Goal: Task Accomplishment & Management: Use online tool/utility

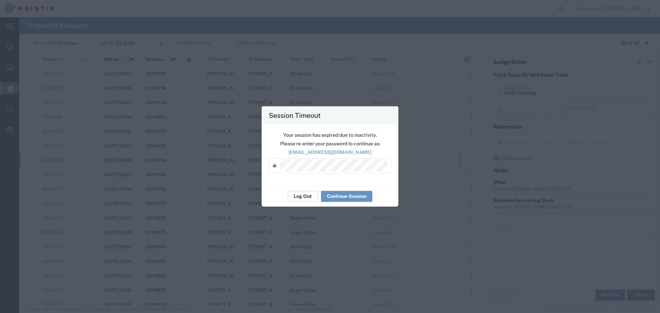
click at [297, 196] on button "Log Out" at bounding box center [303, 196] width 30 height 11
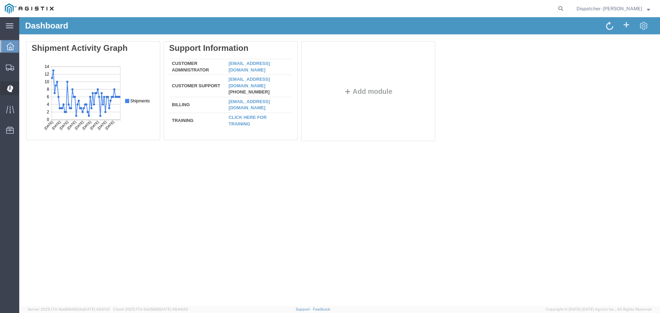
click at [9, 87] on icon at bounding box center [10, 88] width 7 height 7
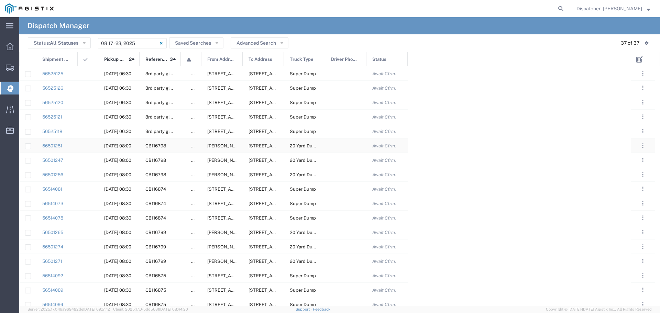
click at [339, 147] on div at bounding box center [345, 146] width 41 height 14
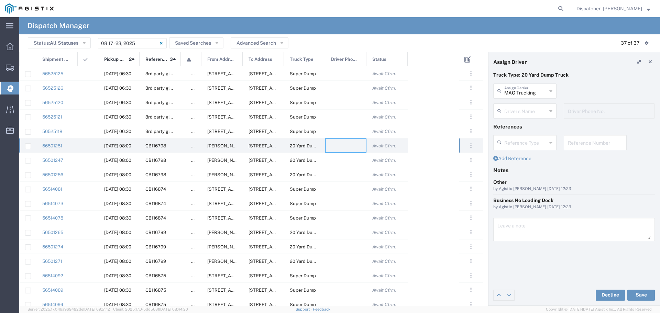
click at [553, 109] on div "Driver's Name" at bounding box center [525, 111] width 63 height 15
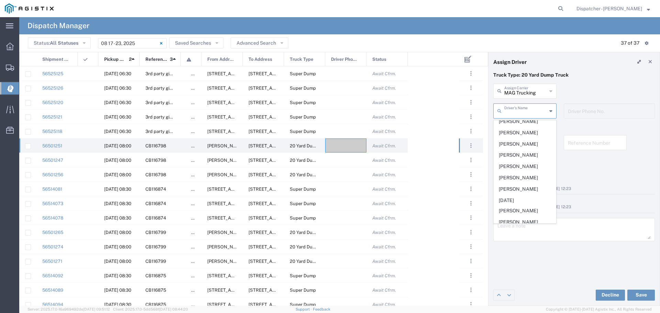
scroll to position [275, 0]
click at [512, 182] on span "[PERSON_NAME]" at bounding box center [525, 176] width 62 height 11
type input "[PERSON_NAME]"
type input "5107507011"
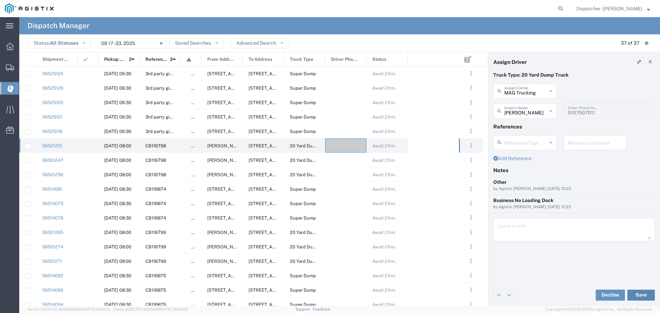
click at [642, 296] on button "Save" at bounding box center [642, 295] width 28 height 11
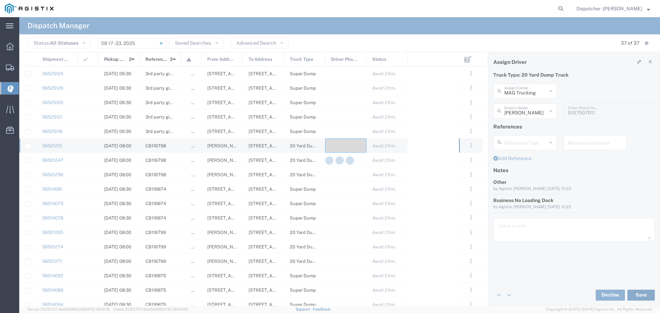
type input "[PERSON_NAME]"
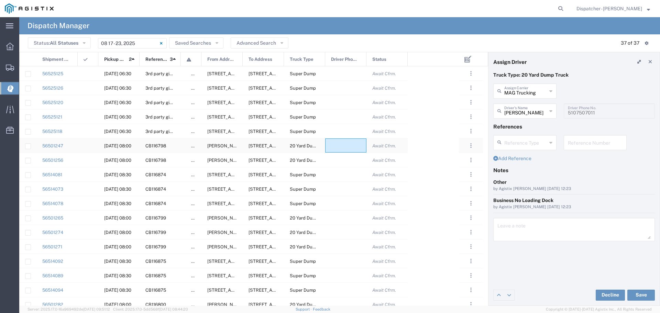
click at [340, 145] on div at bounding box center [345, 146] width 41 height 14
click at [552, 111] on icon at bounding box center [551, 111] width 3 height 11
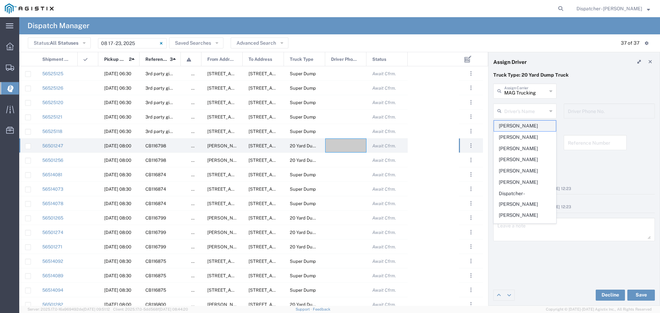
click at [523, 127] on span "[PERSON_NAME]" at bounding box center [525, 126] width 62 height 11
type input "[PERSON_NAME]"
type input "[PHONE_NUMBER]"
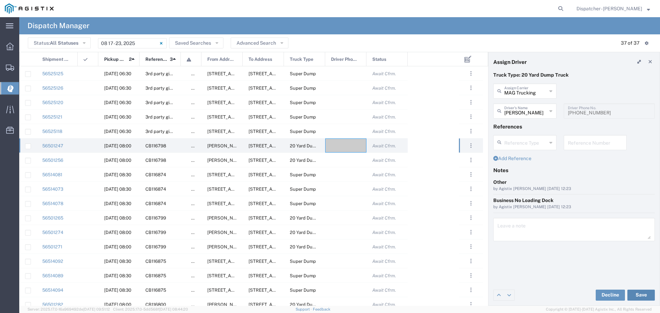
click at [646, 294] on button "Save" at bounding box center [642, 295] width 28 height 11
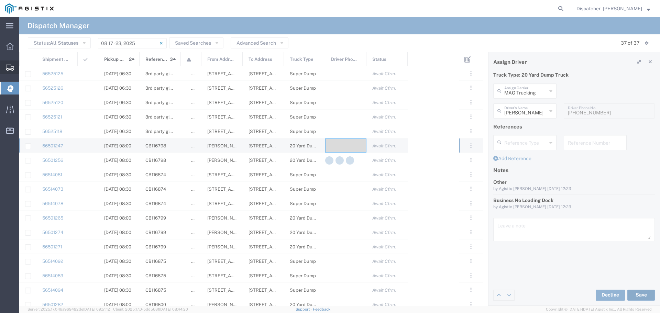
type input "[PERSON_NAME]"
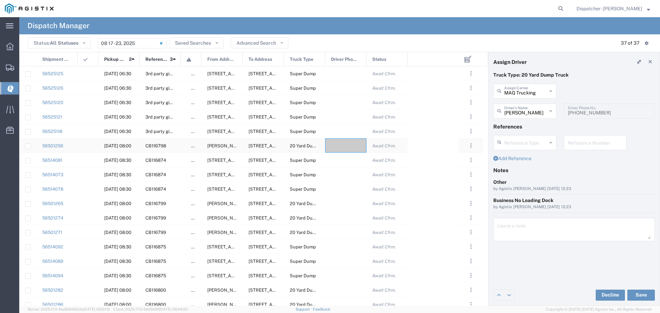
click at [341, 145] on div at bounding box center [345, 146] width 41 height 14
click at [552, 91] on icon at bounding box center [551, 91] width 3 height 11
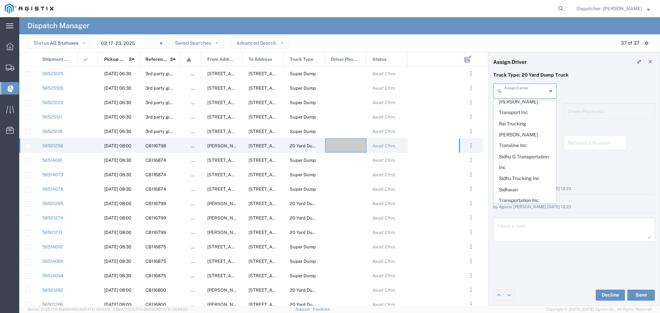
scroll to position [339, 0]
click at [509, 170] on span "Sidhu Trucking Inc" at bounding box center [525, 175] width 62 height 11
type input "Sidhu Trucking Inc"
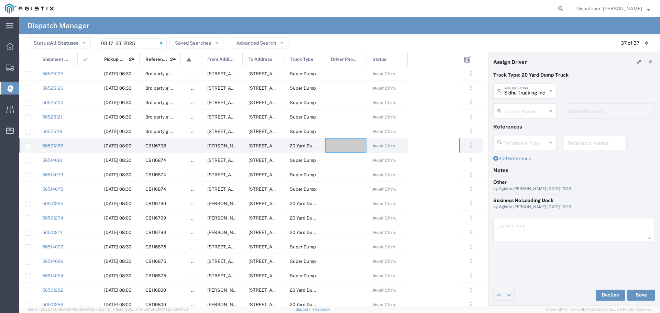
click at [554, 110] on div "Driver's Name" at bounding box center [525, 111] width 63 height 15
click at [519, 126] on span "Nirmaljit Sidhu" at bounding box center [525, 126] width 62 height 11
type input "Nirmaljit Sidhu"
type input "[PHONE_NUMBER]"
click at [639, 294] on button "Save" at bounding box center [642, 295] width 28 height 11
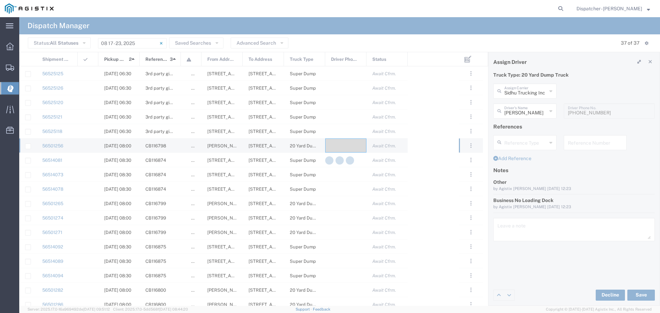
type input "Nirmaljit Sidhu"
type input "Sidhu Trucking Inc"
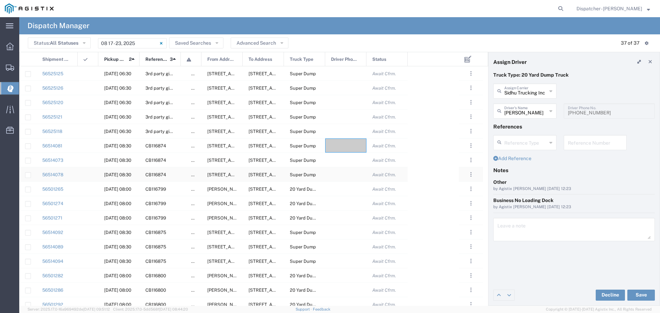
click at [340, 177] on div at bounding box center [345, 174] width 41 height 14
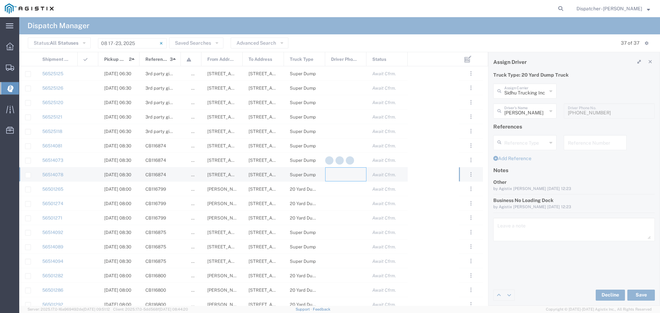
type input "MAG Trucking"
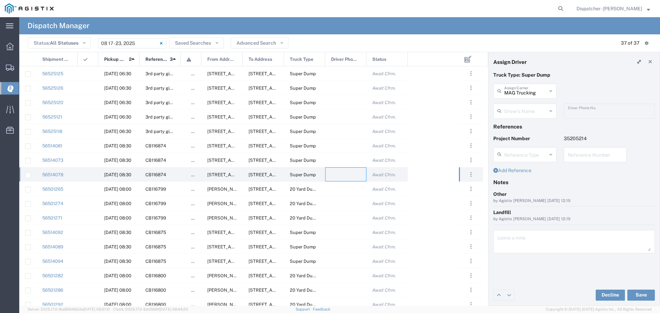
click at [550, 87] on icon at bounding box center [551, 91] width 3 height 11
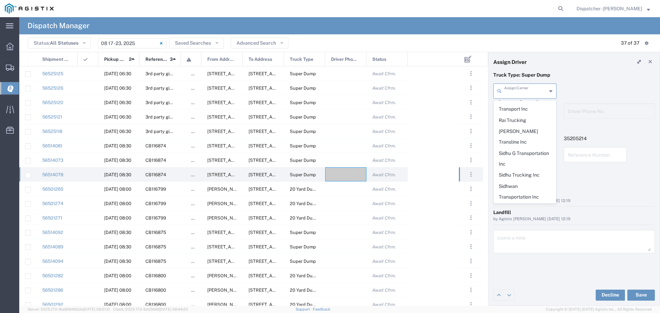
scroll to position [351, 0]
click at [523, 203] on span "T-[PERSON_NAME] Trucking" at bounding box center [525, 213] width 62 height 21
type input "T-[PERSON_NAME] Trucking"
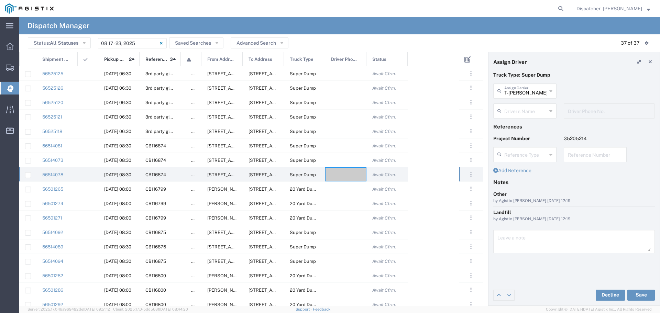
click at [551, 110] on icon at bounding box center [551, 111] width 3 height 11
click at [526, 124] on span "Thien Tran" at bounding box center [525, 126] width 62 height 11
type input "Thien Tran"
type input "5105899445"
click at [638, 294] on button "Save" at bounding box center [642, 295] width 28 height 11
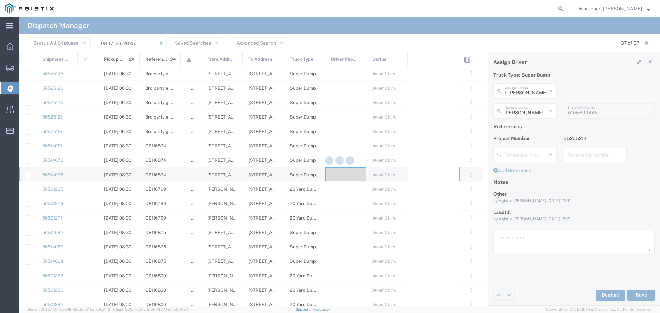
type input "Thien Tran"
type input "T-[PERSON_NAME] Trucking"
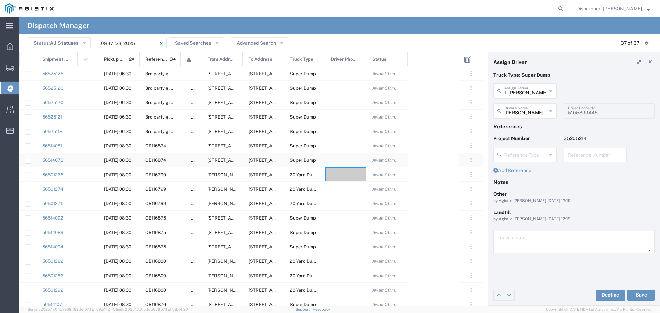
click at [341, 160] on div at bounding box center [345, 160] width 41 height 14
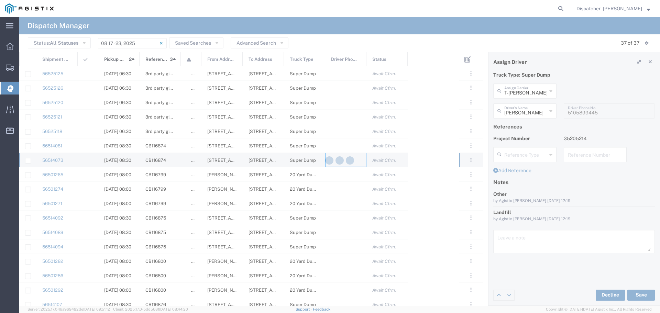
type input "MAG Trucking"
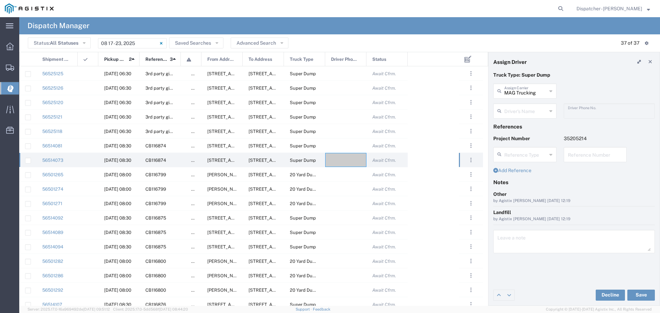
click at [550, 113] on icon at bounding box center [551, 111] width 3 height 11
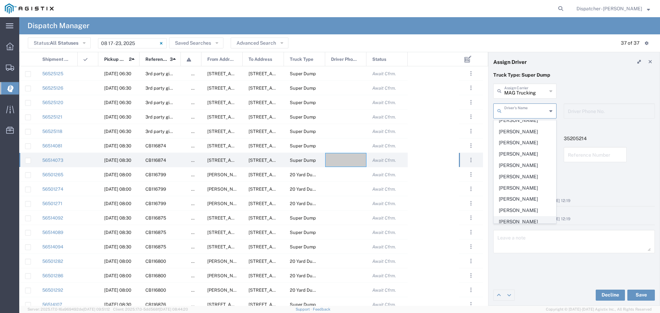
scroll to position [127, 0]
click at [513, 184] on span "[PERSON_NAME]" at bounding box center [525, 178] width 62 height 11
type input "[PERSON_NAME]"
type input "5103295144"
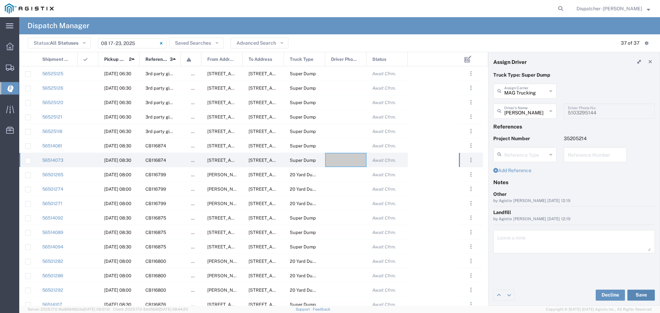
click at [651, 295] on button "Save" at bounding box center [642, 295] width 28 height 11
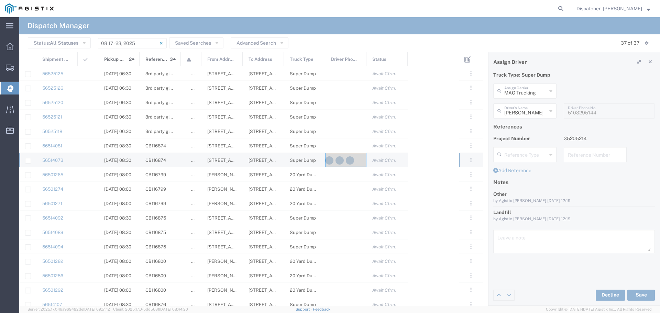
type input "[PERSON_NAME]"
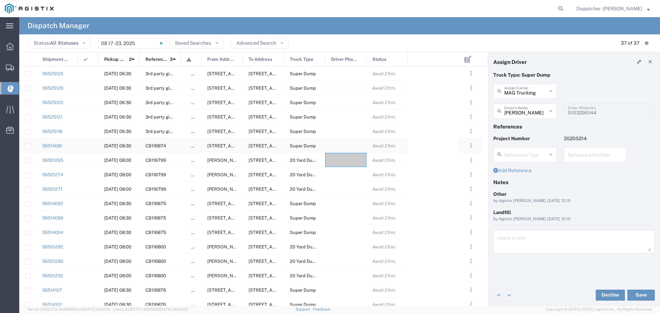
click at [344, 144] on div at bounding box center [345, 146] width 41 height 14
click at [551, 110] on icon at bounding box center [551, 111] width 3 height 11
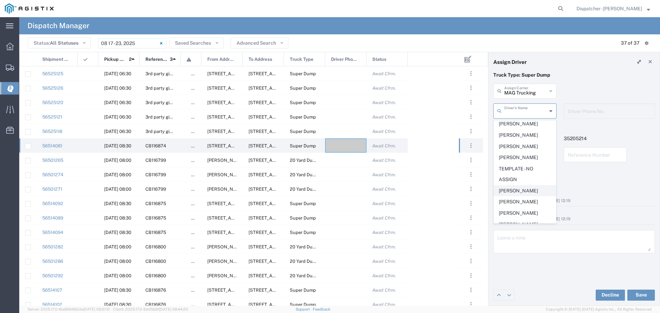
scroll to position [341, 0]
click at [524, 195] on span "[PERSON_NAME]" at bounding box center [525, 189] width 62 height 11
type input "[PERSON_NAME]"
type input "510-387-6602"
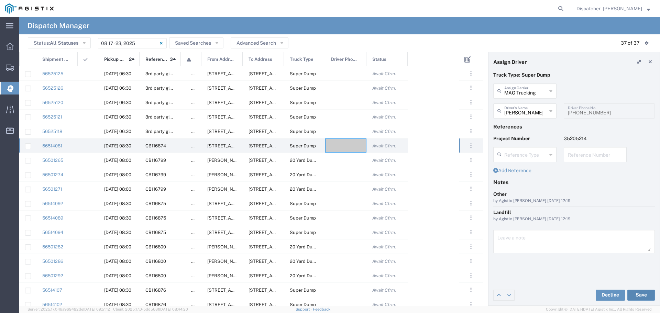
click at [642, 293] on button "Save" at bounding box center [642, 295] width 28 height 11
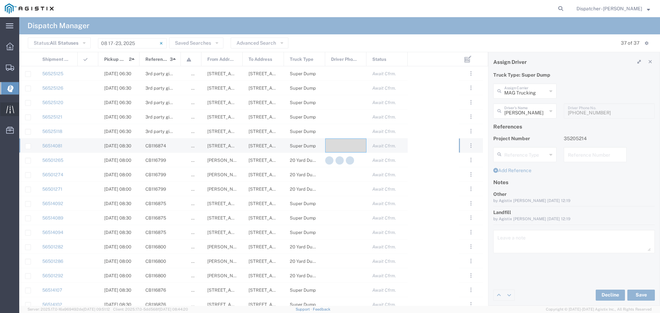
type input "[PERSON_NAME]"
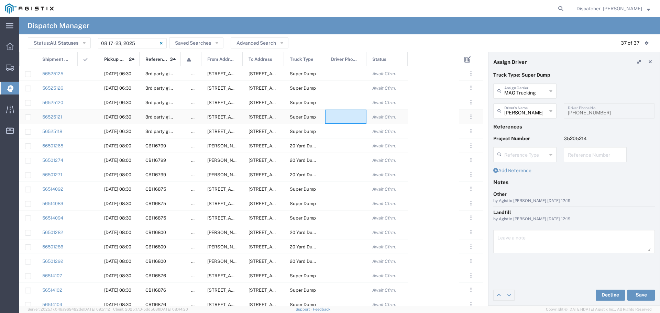
click at [350, 120] on div at bounding box center [345, 117] width 41 height 14
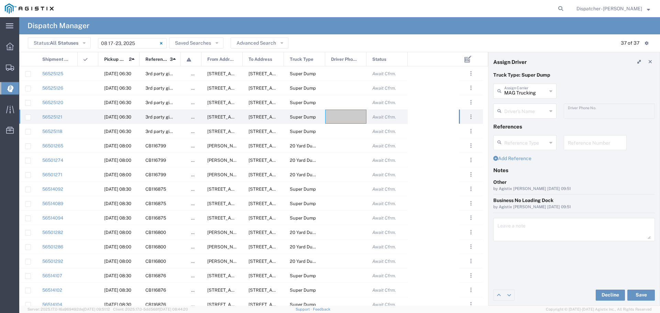
click at [553, 108] on div "Driver's Name" at bounding box center [525, 111] width 63 height 15
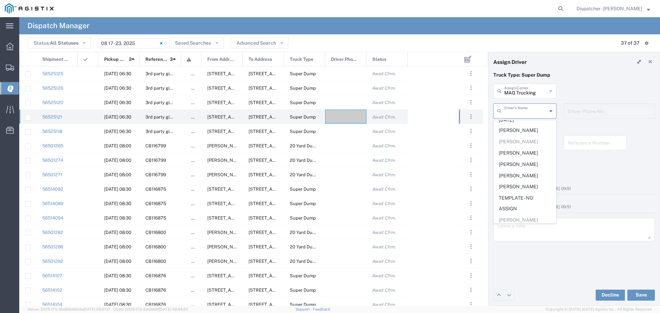
scroll to position [357, 0]
click at [521, 205] on span "[PERSON_NAME]" at bounding box center [525, 206] width 62 height 11
type input "[PERSON_NAME]"
type input "510-491-7726"
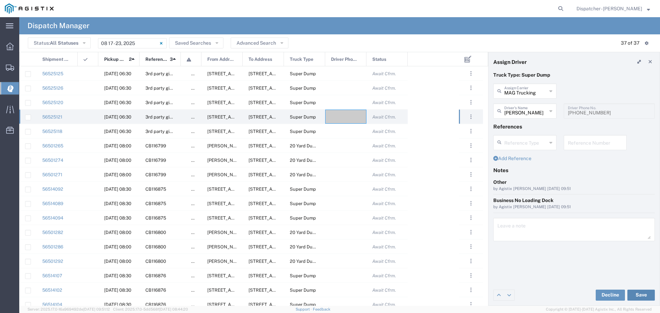
click at [640, 296] on button "Save" at bounding box center [642, 295] width 28 height 11
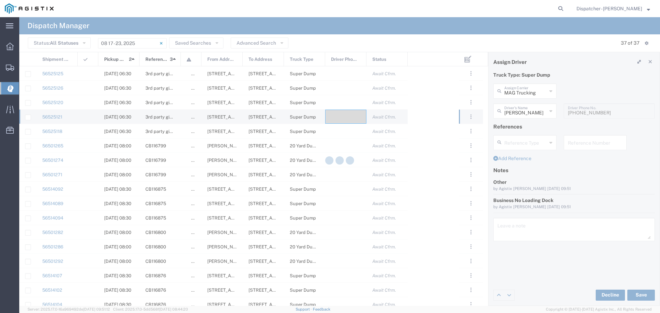
type input "[PERSON_NAME]"
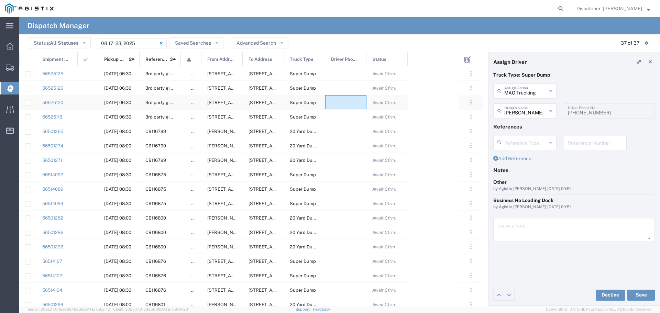
click at [347, 101] on div at bounding box center [345, 102] width 41 height 14
click at [552, 111] on icon at bounding box center [551, 111] width 3 height 11
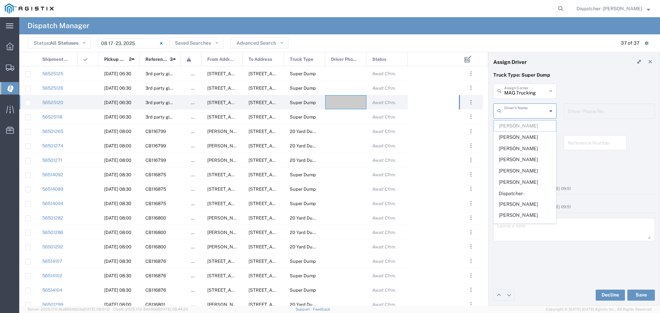
drag, startPoint x: 548, startPoint y: 87, endPoint x: 553, endPoint y: 89, distance: 5.8
click at [549, 87] on div "MAG Trucking Assign Carrier" at bounding box center [525, 91] width 63 height 15
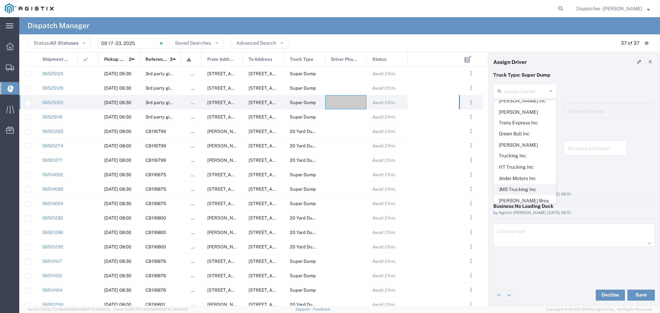
click at [524, 184] on span "JMS Trucking Inc" at bounding box center [525, 189] width 62 height 11
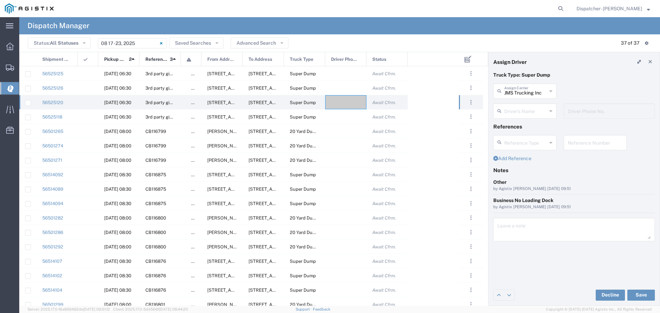
click at [553, 111] on div "Driver's Name" at bounding box center [525, 111] width 63 height 15
click at [531, 113] on input "text" at bounding box center [526, 111] width 43 height 12
click at [546, 127] on div "No Results Found" at bounding box center [525, 128] width 63 height 17
click at [554, 109] on div "Driver's Name" at bounding box center [525, 111] width 63 height 15
click at [551, 108] on icon at bounding box center [551, 111] width 3 height 11
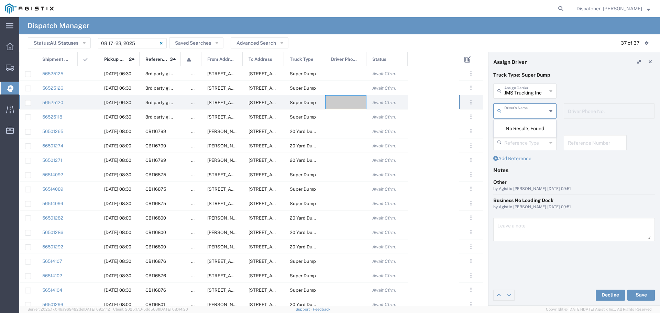
click at [552, 88] on icon at bounding box center [551, 91] width 3 height 11
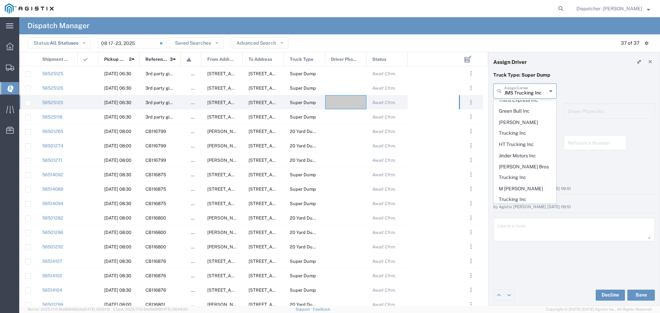
scroll to position [196, 0]
click at [515, 202] on span "MAG Trucking" at bounding box center [525, 207] width 62 height 11
type input "MAG Trucking"
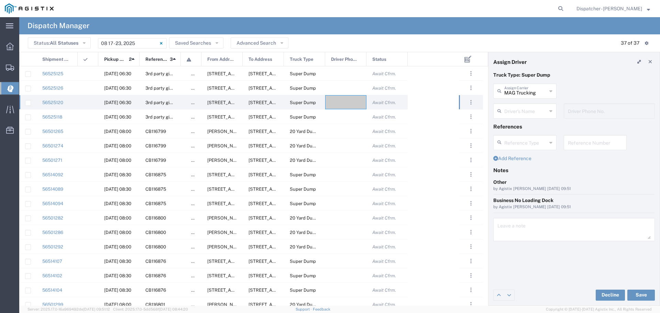
click at [551, 110] on icon at bounding box center [551, 111] width 3 height 11
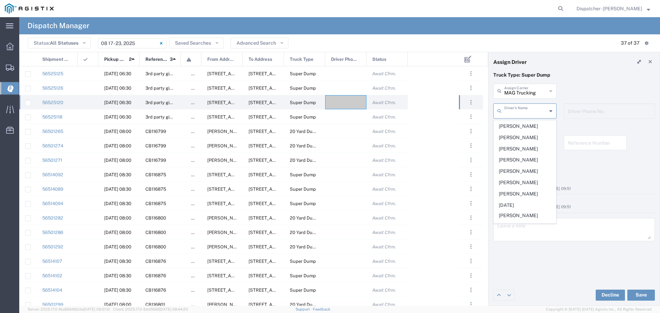
scroll to position [230, 0]
click at [513, 172] on span "[PERSON_NAME]" at bounding box center [525, 166] width 62 height 11
type input "[PERSON_NAME]"
type input "408-316-3364"
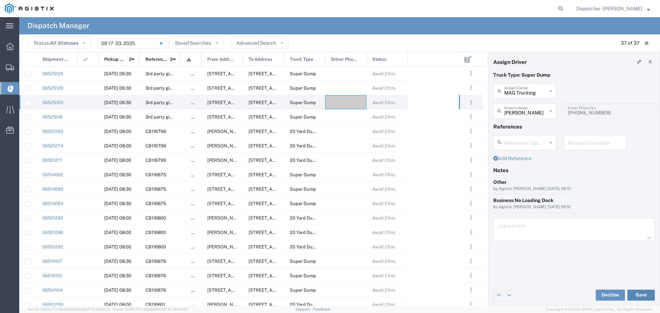
click at [646, 294] on button "Save" at bounding box center [642, 295] width 28 height 11
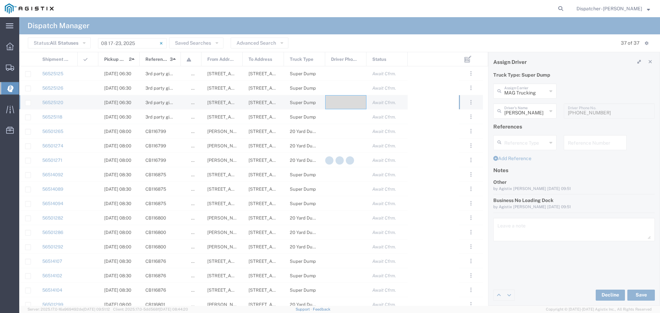
type input "[PERSON_NAME]"
type input "MAG Trucking"
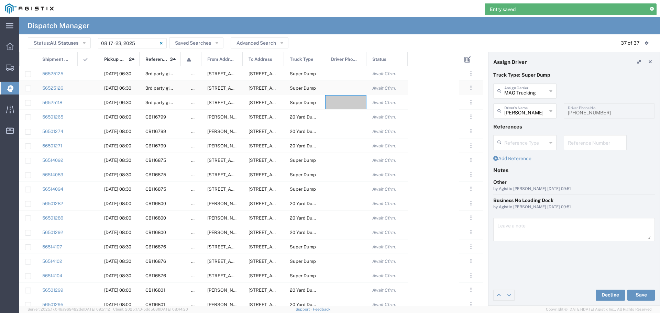
click at [339, 84] on div at bounding box center [345, 88] width 41 height 14
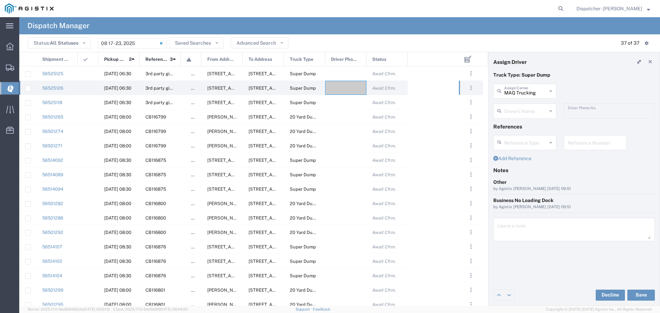
click at [553, 109] on div "Driver's Name" at bounding box center [525, 111] width 63 height 15
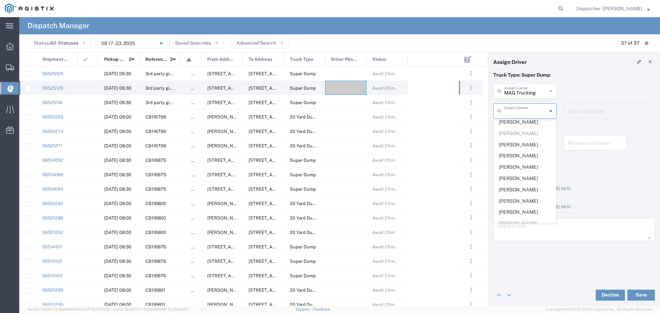
scroll to position [177, 0]
click at [526, 145] on span "[PERSON_NAME]" at bounding box center [525, 139] width 62 height 11
type input "[PERSON_NAME]"
type input "925-584-9590"
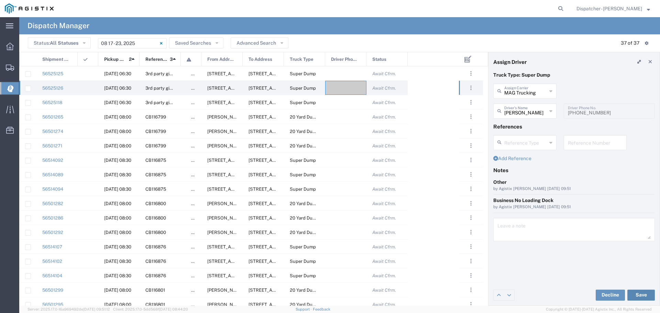
click at [641, 295] on button "Save" at bounding box center [642, 295] width 28 height 11
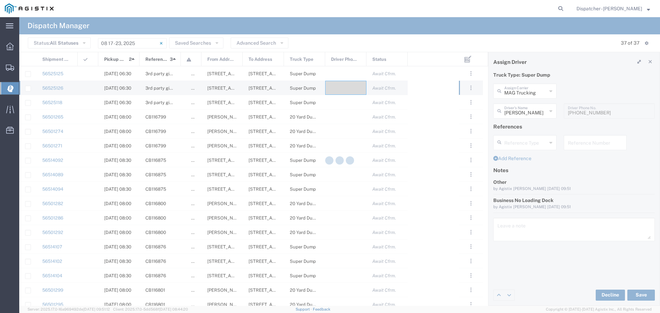
type input "[PERSON_NAME]"
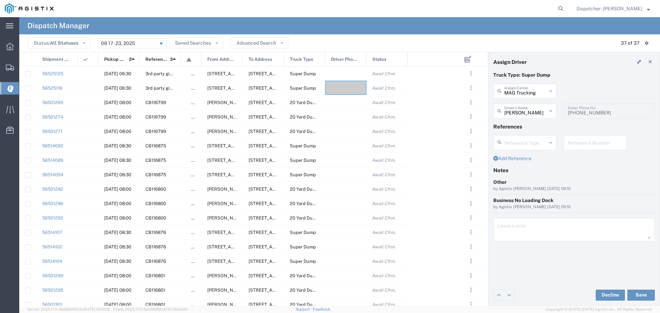
click at [551, 109] on icon at bounding box center [551, 111] width 3 height 11
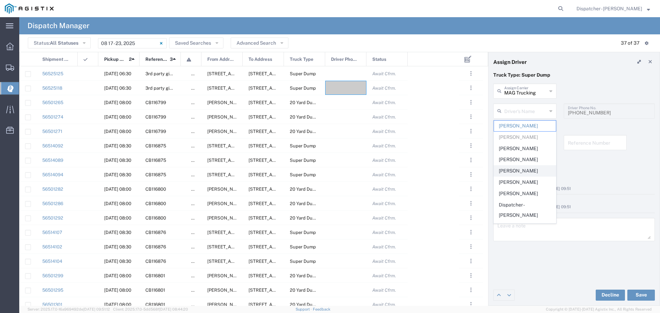
click at [515, 170] on span "[PERSON_NAME]" at bounding box center [525, 171] width 62 height 11
type input "[PERSON_NAME]"
type input "5104683781"
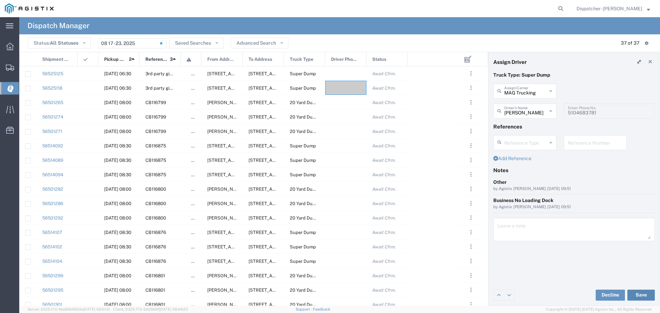
click at [640, 293] on button "Save" at bounding box center [642, 295] width 28 height 11
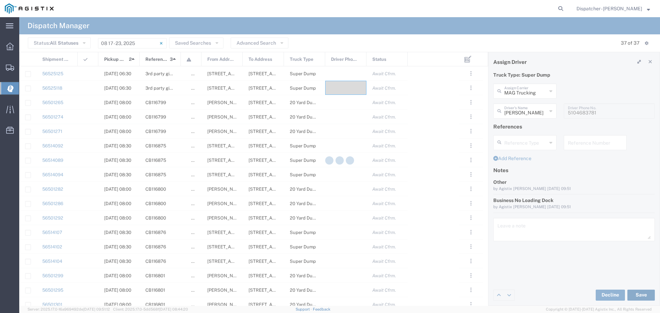
type input "[PERSON_NAME]"
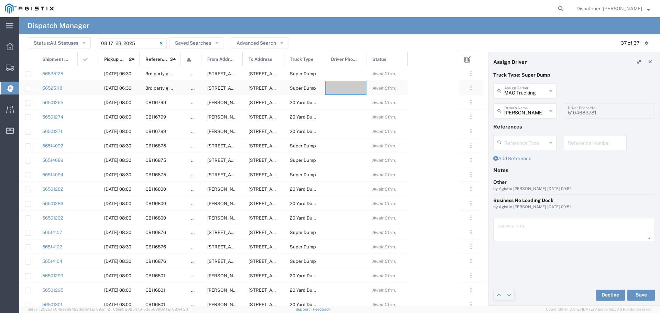
click at [341, 88] on div at bounding box center [345, 88] width 41 height 14
click at [551, 110] on icon at bounding box center [551, 111] width 3 height 11
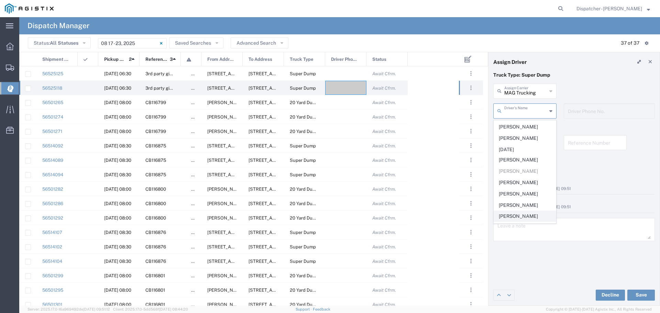
scroll to position [265, 0]
click at [521, 114] on span "[PERSON_NAME]" at bounding box center [525, 109] width 62 height 11
type input "[PERSON_NAME]"
type input "5103621295"
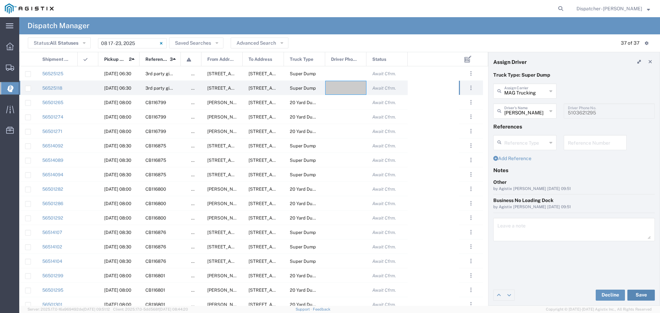
click at [646, 297] on button "Save" at bounding box center [642, 295] width 28 height 11
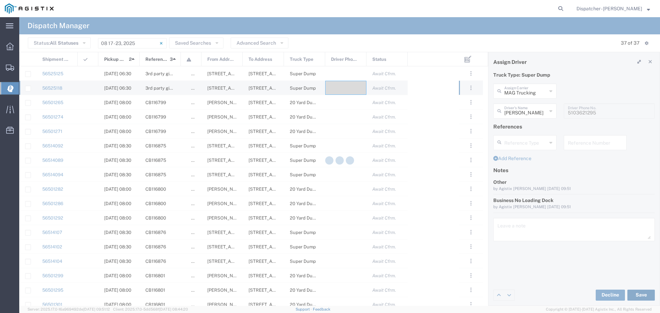
type input "[PERSON_NAME]"
